Goal: Task Accomplishment & Management: Use online tool/utility

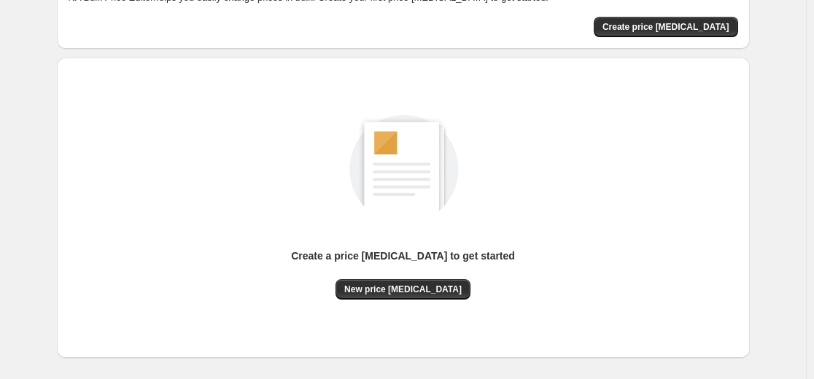
scroll to position [167, 0]
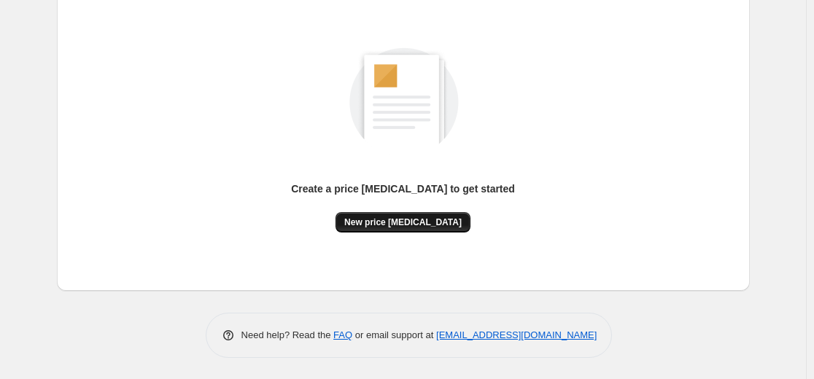
click at [417, 219] on span "New price change job" at bounding box center [402, 223] width 117 height 12
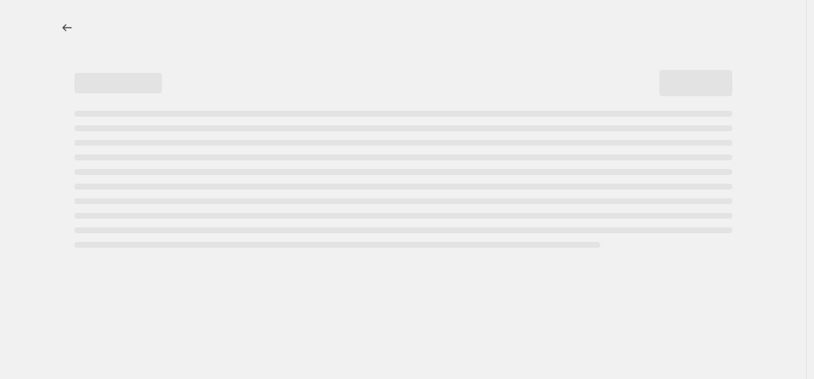
select select "percentage"
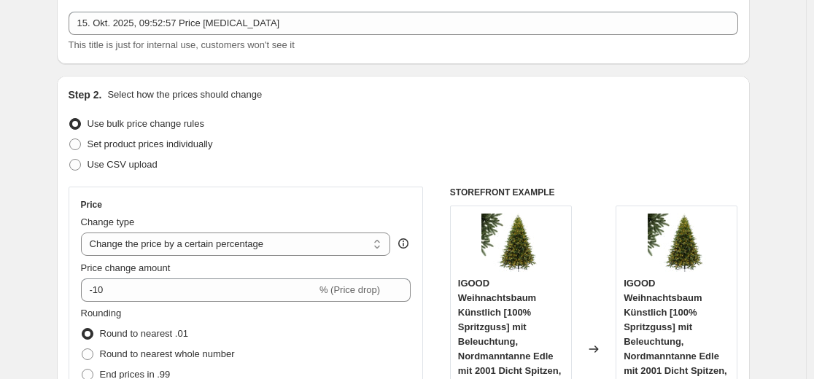
scroll to position [146, 0]
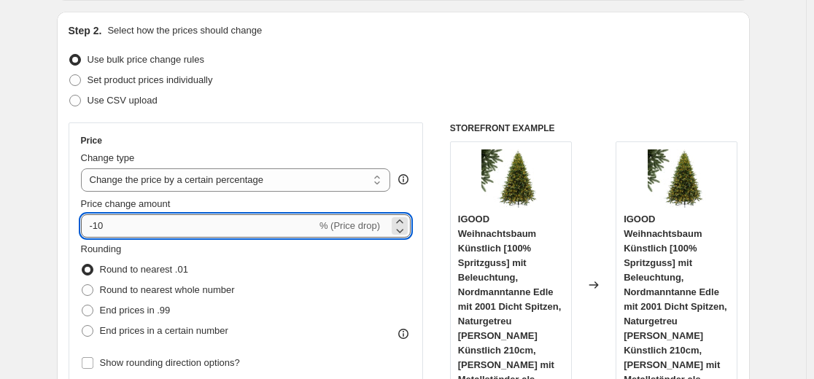
click at [244, 235] on input "-10" at bounding box center [199, 225] width 236 height 23
type input "-35"
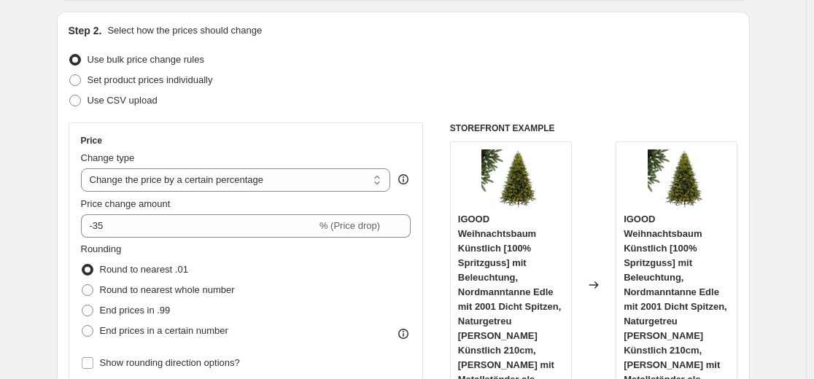
click at [259, 119] on div "Step 2. Select how the prices should change Use bulk price change rules Set pro…" at bounding box center [404, 267] width 670 height 489
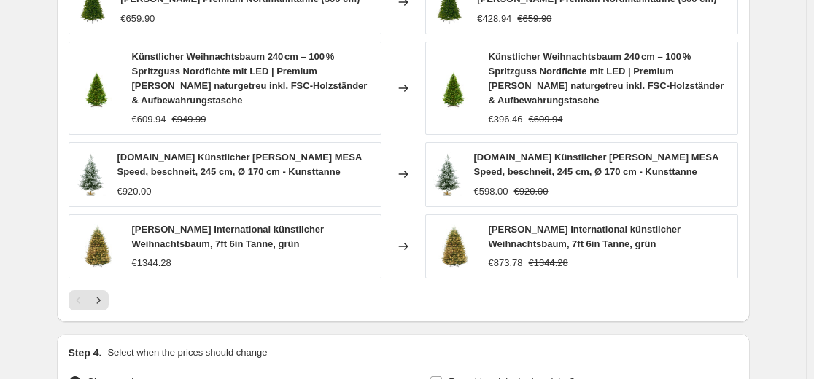
scroll to position [1094, 0]
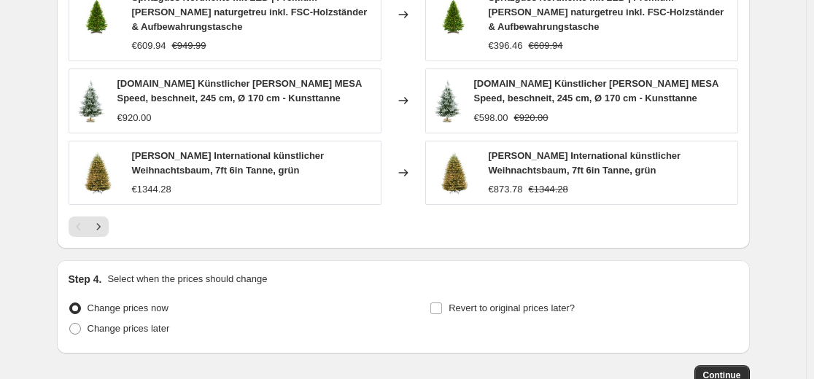
click at [101, 220] on icon "Next" at bounding box center [98, 227] width 15 height 15
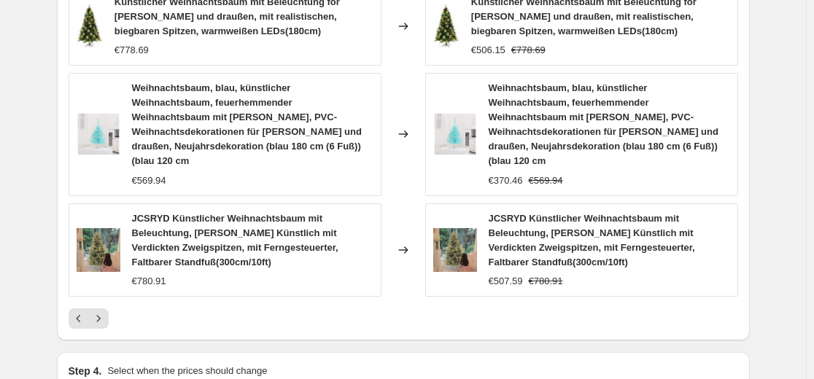
scroll to position [1153, 0]
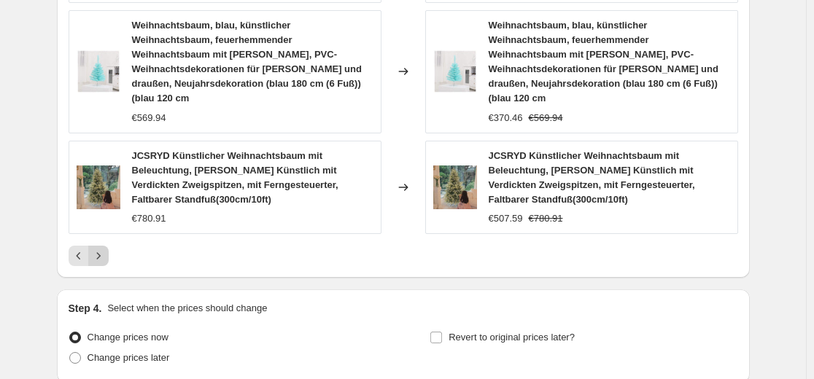
click at [102, 249] on icon "Next" at bounding box center [98, 256] width 15 height 15
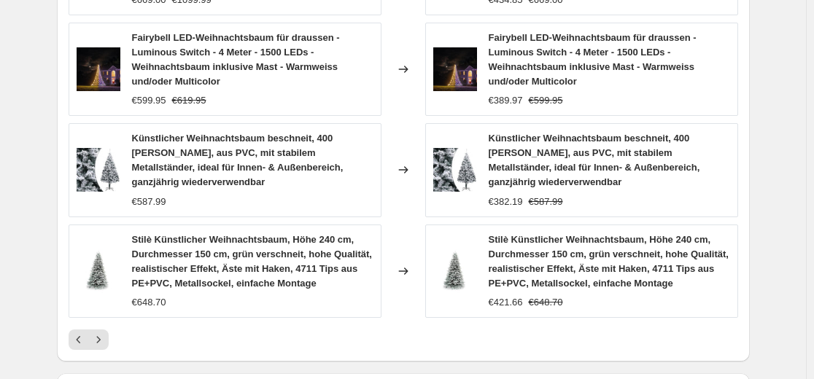
scroll to position [1080, 0]
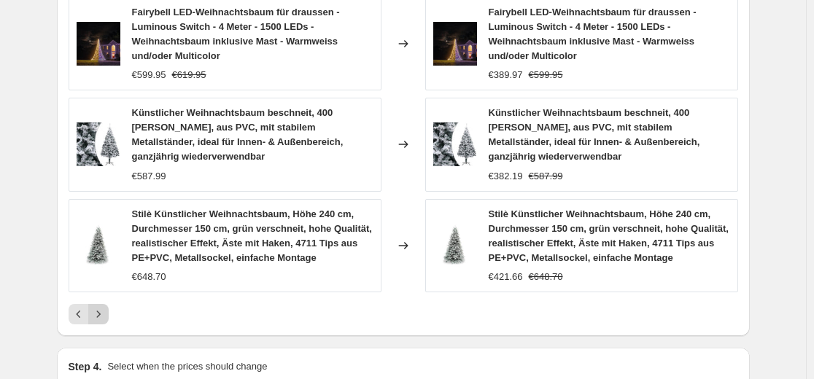
click at [98, 322] on icon "Next" at bounding box center [98, 314] width 15 height 15
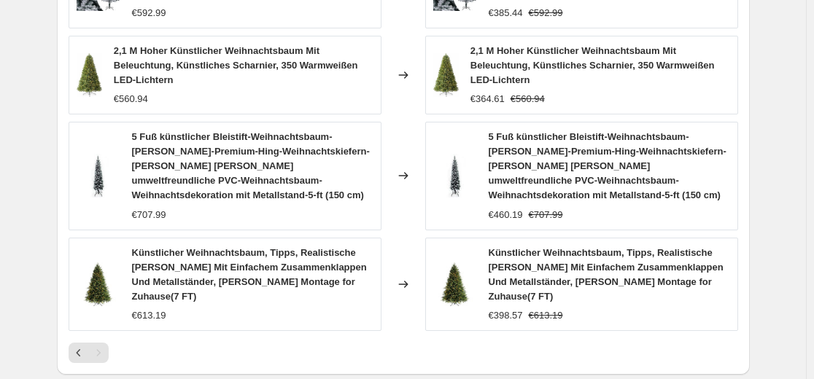
scroll to position [1007, 0]
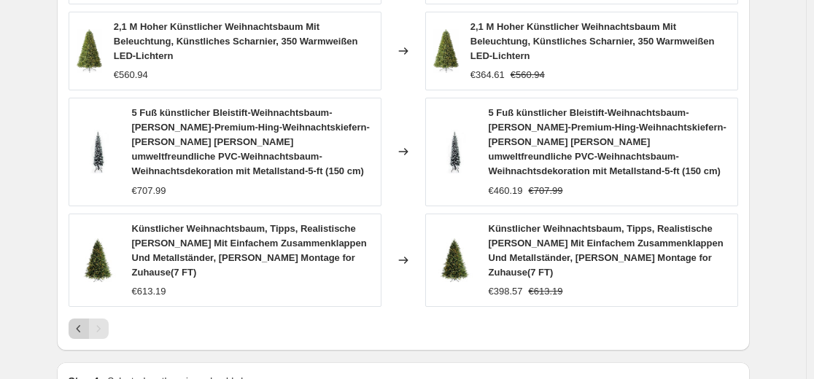
click at [74, 319] on button "Previous" at bounding box center [79, 329] width 20 height 20
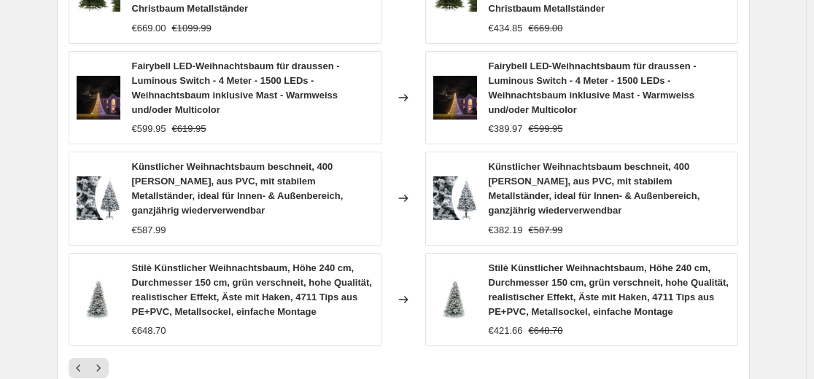
scroll to position [1153, 0]
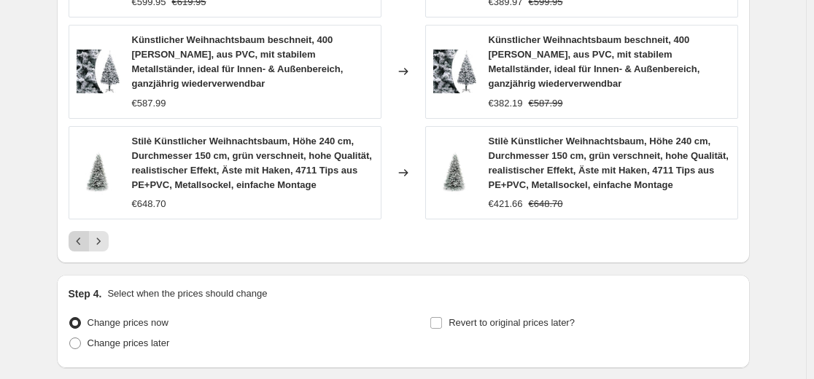
click at [86, 241] on icon "Previous" at bounding box center [78, 241] width 15 height 15
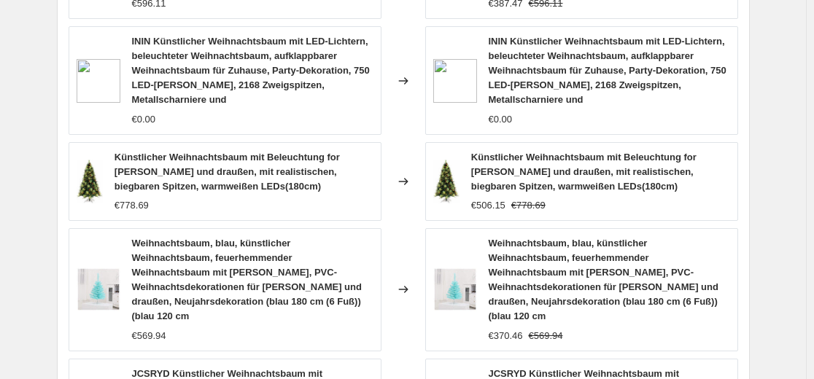
scroll to position [934, 0]
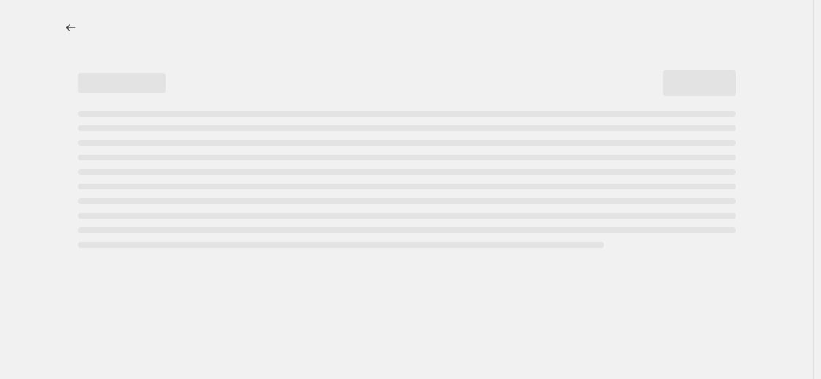
select select "percentage"
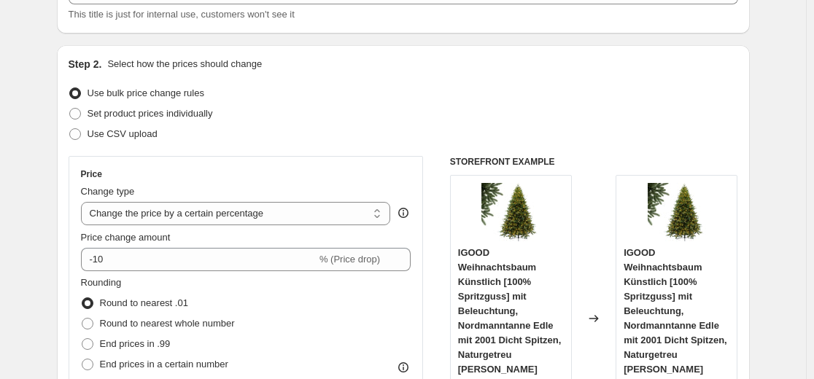
scroll to position [219, 0]
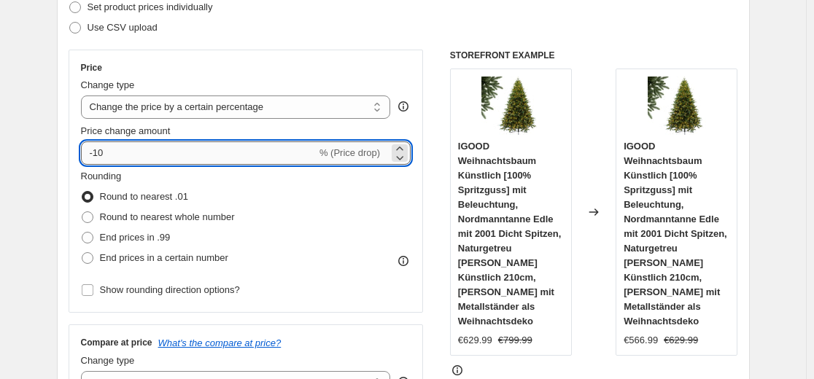
click at [162, 160] on input "-10" at bounding box center [199, 153] width 236 height 23
type input "-35"
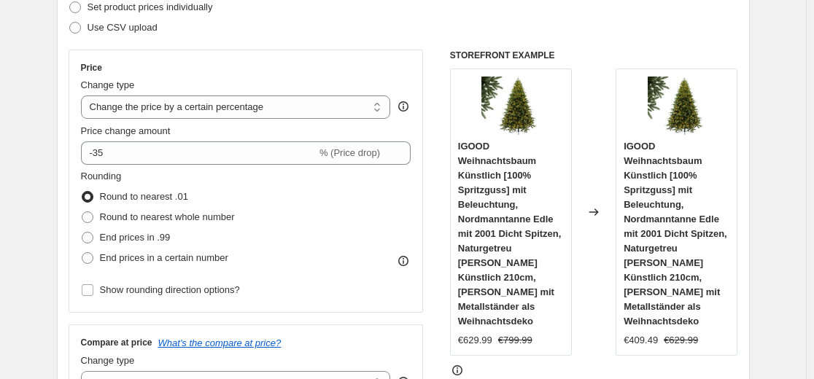
click at [206, 44] on div "Step 2. Select how the prices should change Use bulk price change rules Set pro…" at bounding box center [404, 194] width 670 height 489
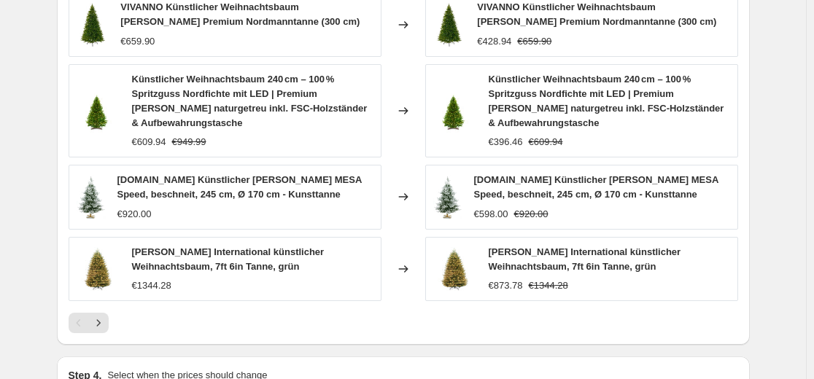
scroll to position [1021, 0]
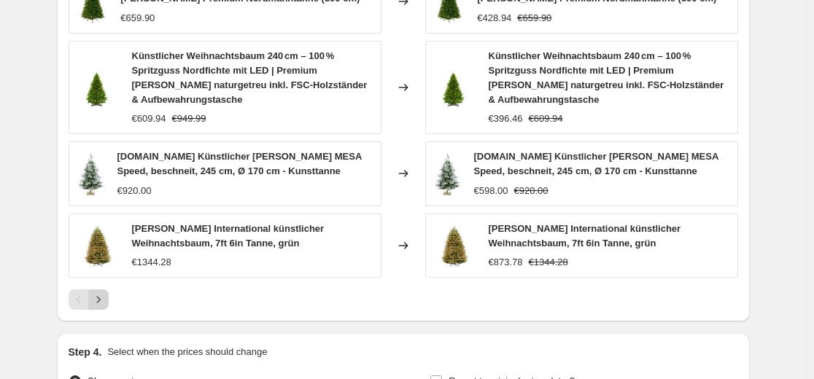
click at [101, 293] on icon "Next" at bounding box center [98, 300] width 15 height 15
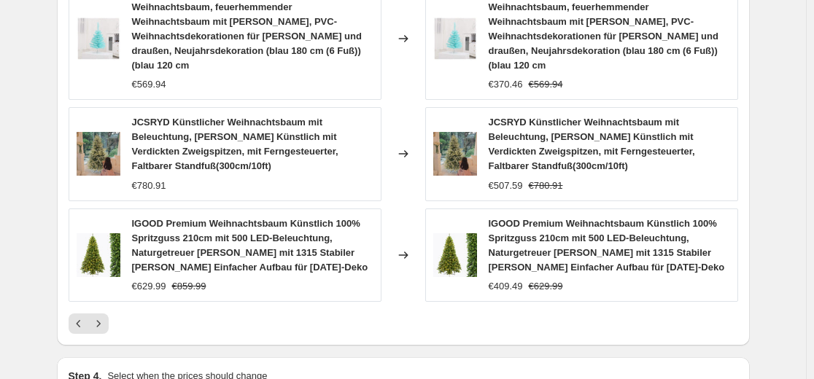
scroll to position [1094, 0]
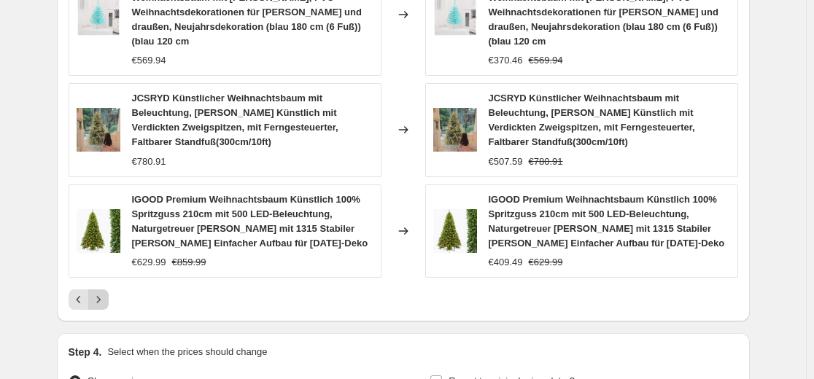
click at [98, 300] on icon "Next" at bounding box center [98, 300] width 15 height 15
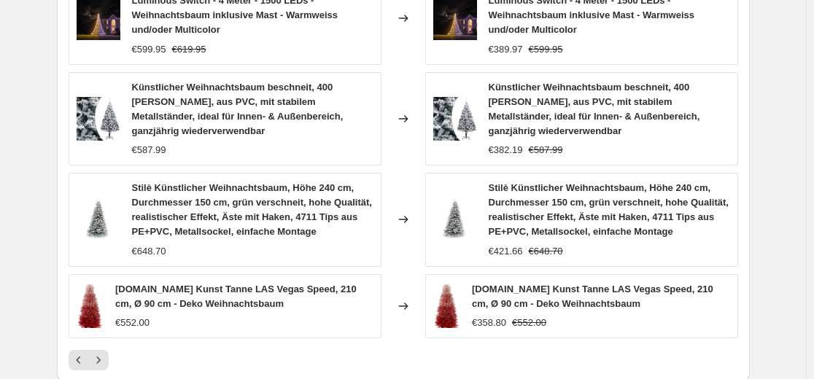
scroll to position [1080, 0]
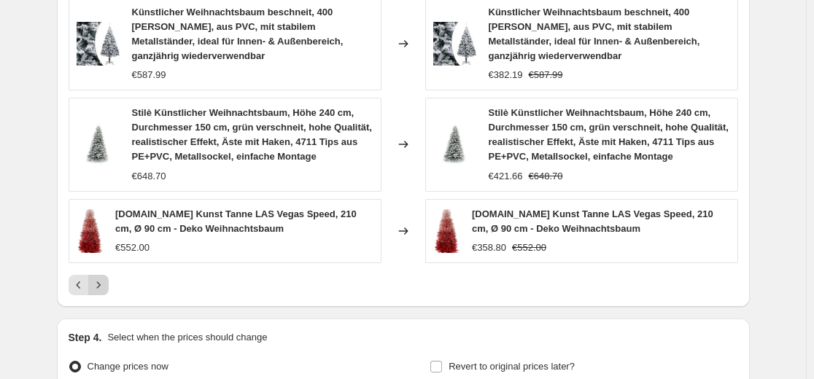
click at [98, 278] on icon "Next" at bounding box center [98, 285] width 15 height 15
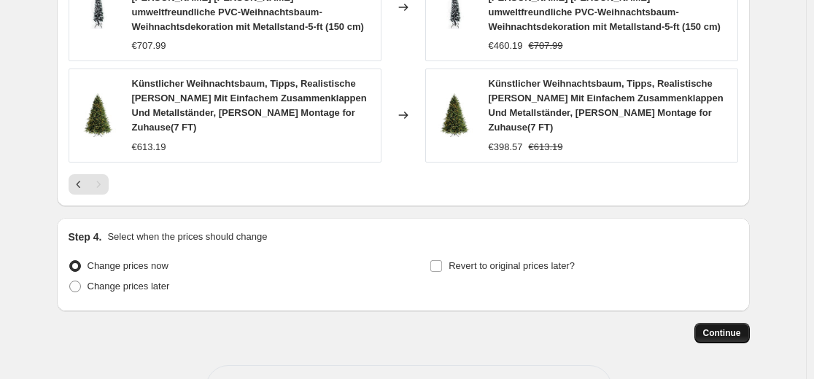
click at [719, 323] on button "Continue" at bounding box center [721, 333] width 55 height 20
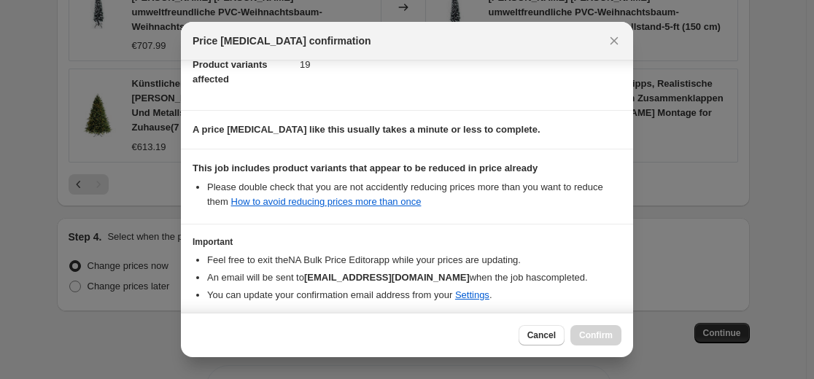
scroll to position [235, 0]
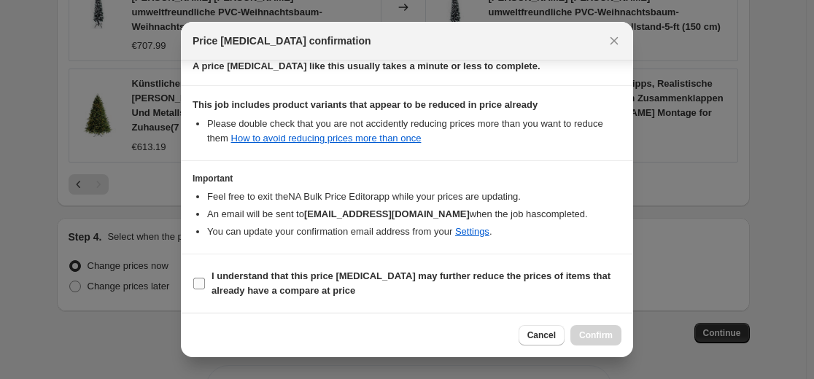
click at [506, 268] on label "I understand that this price [MEDICAL_DATA] may further reduce the prices of it…" at bounding box center [407, 283] width 429 height 35
click at [205, 278] on input "I understand that this price [MEDICAL_DATA] may further reduce the prices of it…" at bounding box center [199, 284] width 12 height 12
checkbox input "true"
click at [590, 327] on button "Confirm" at bounding box center [595, 335] width 51 height 20
